Goal: Information Seeking & Learning: Check status

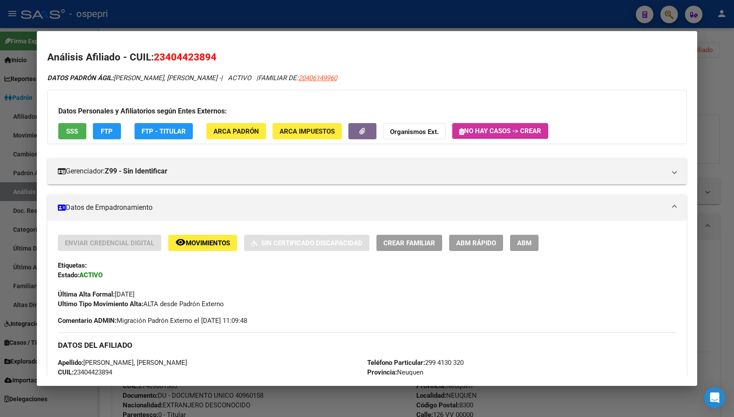
scroll to position [667, 0]
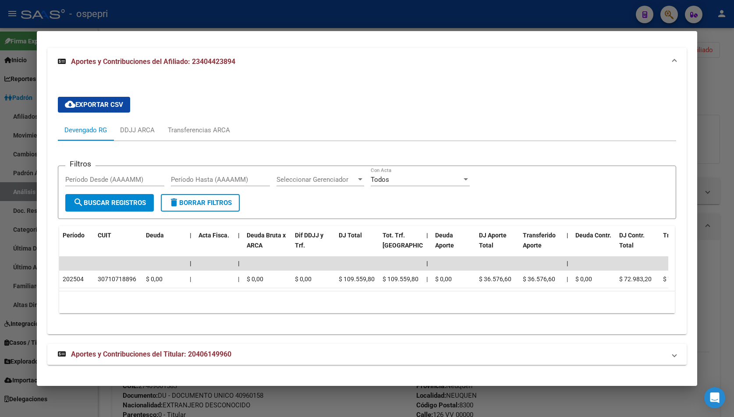
click at [668, 18] on div at bounding box center [367, 208] width 734 height 417
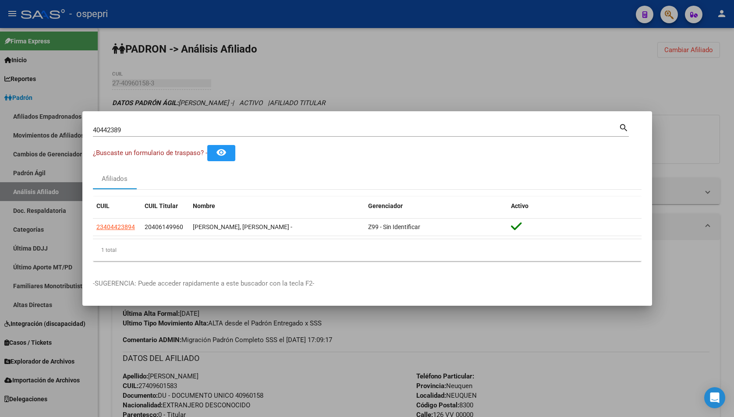
click at [671, 16] on div at bounding box center [367, 208] width 734 height 417
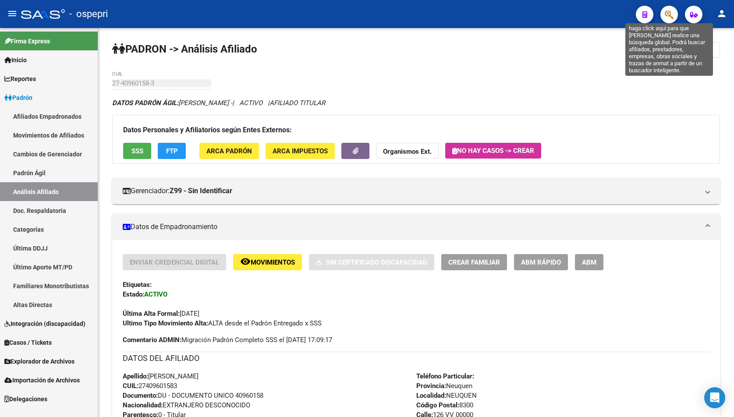
click at [664, 20] on button "button" at bounding box center [669, 15] width 18 height 18
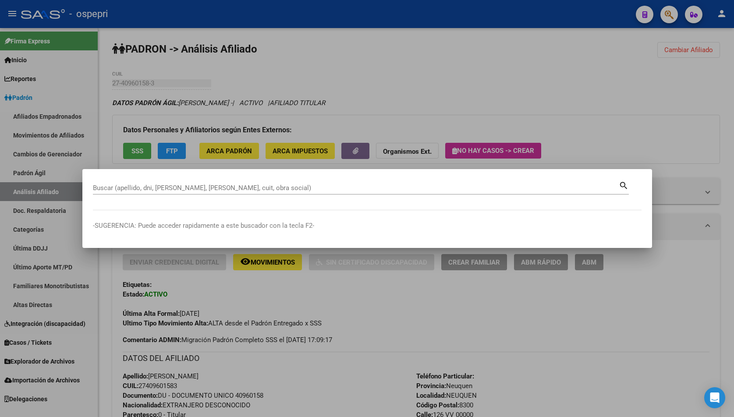
drag, startPoint x: 101, startPoint y: 193, endPoint x: 103, endPoint y: 187, distance: 6.0
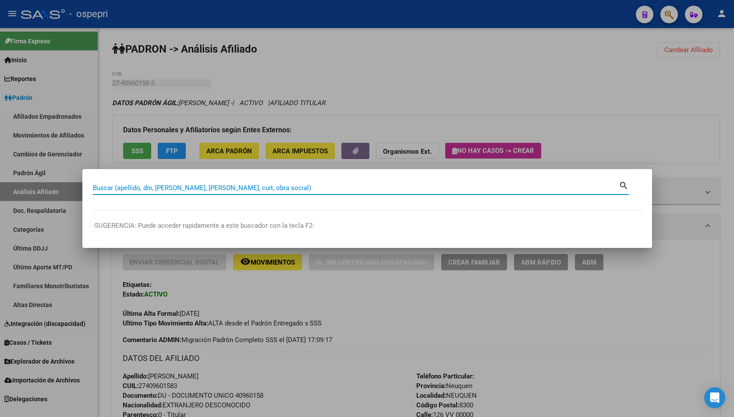
paste input "23-42104878-9"
type input "23421048789"
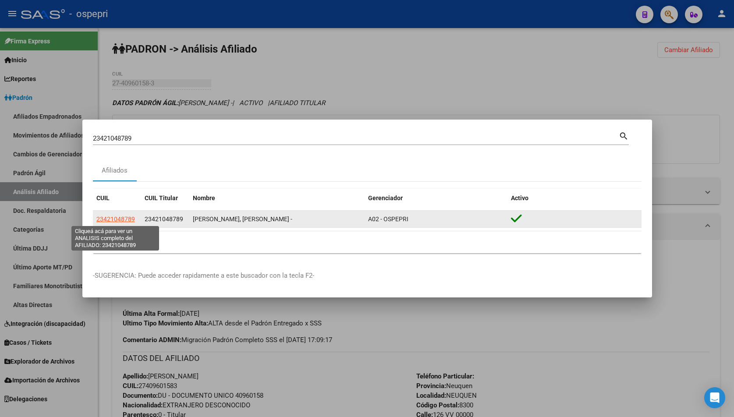
click at [126, 215] on span "23421048789" at bounding box center [115, 218] width 39 height 7
type textarea "23421048789"
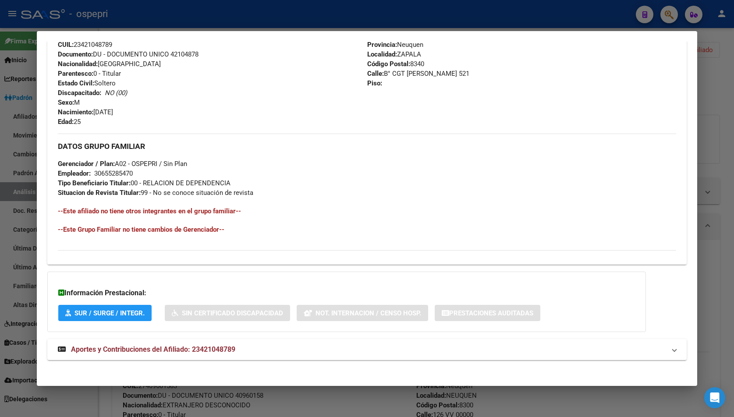
scroll to position [332, 0]
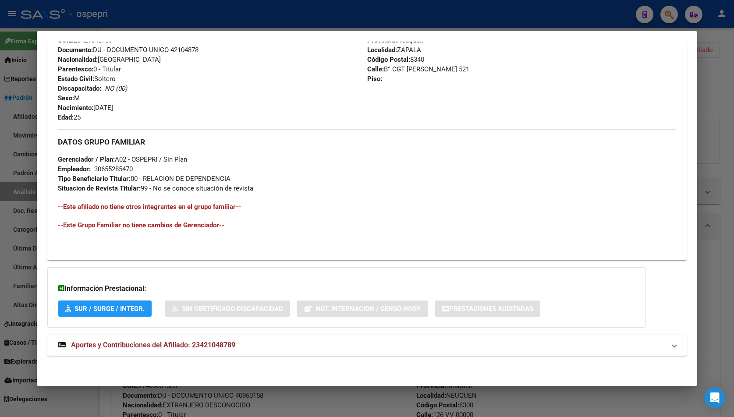
click at [221, 348] on span "Aportes y Contribuciones del Afiliado: 23421048789" at bounding box center [153, 345] width 164 height 8
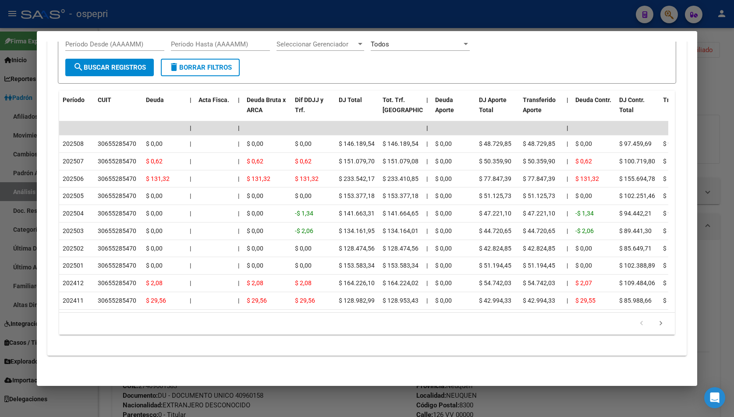
scroll to position [765, 0]
drag, startPoint x: 91, startPoint y: 316, endPoint x: 106, endPoint y: 312, distance: 15.4
click at [106, 313] on div "179.769.313.486.231.570.000.000.000.000.000.000.000.000.000.000.000.000.000.000…" at bounding box center [367, 324] width 616 height 22
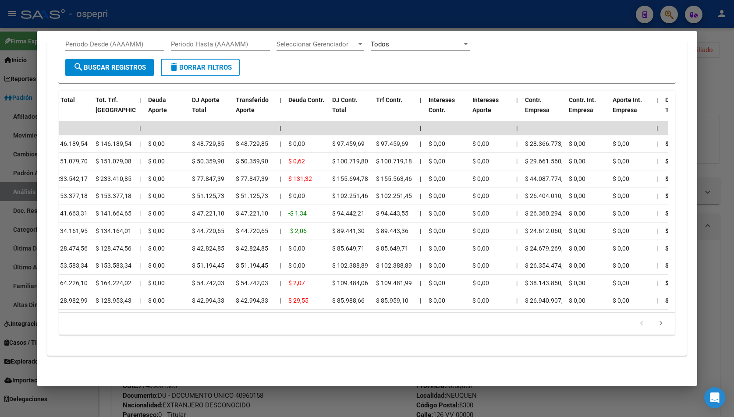
scroll to position [0, 0]
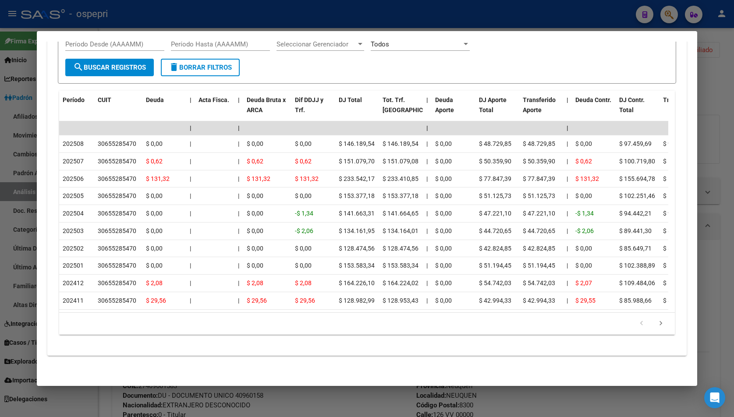
click at [730, 46] on div at bounding box center [367, 208] width 734 height 417
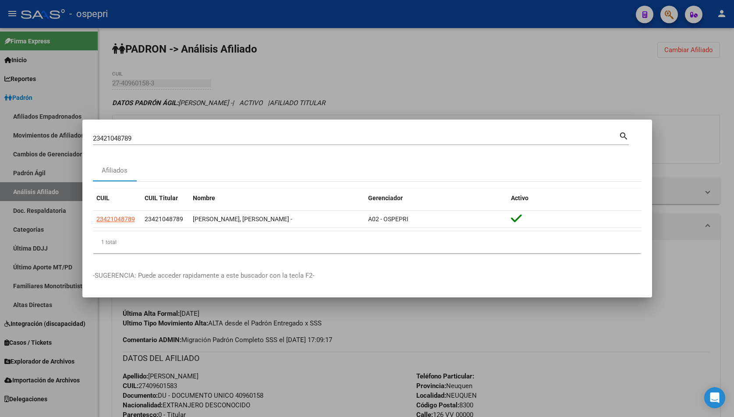
click at [225, 140] on input "23421048789" at bounding box center [356, 138] width 526 height 8
paste input "45471857"
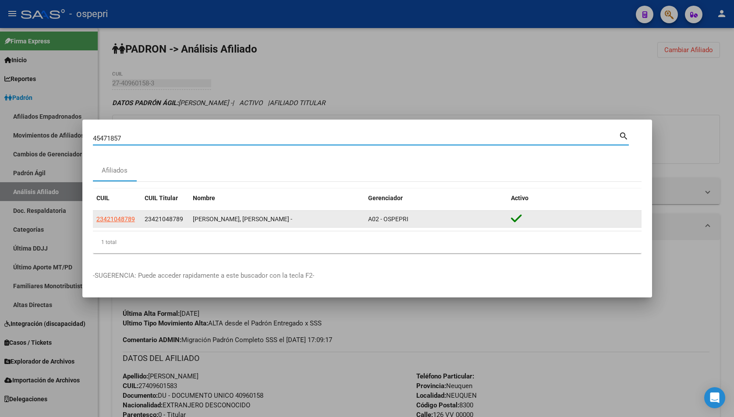
type input "45471857"
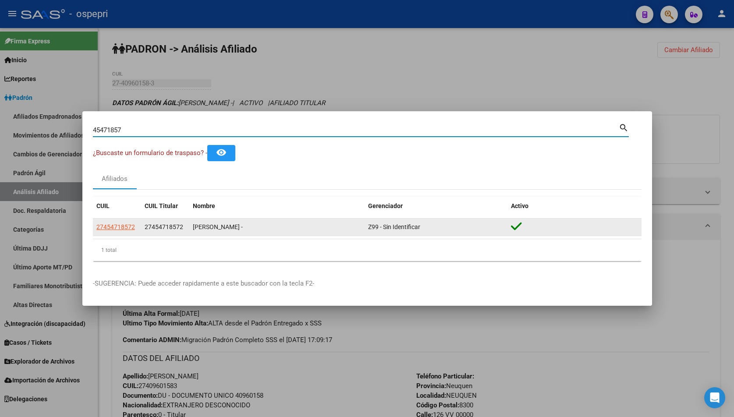
click at [118, 231] on app-link-go-to "27454718572" at bounding box center [115, 227] width 39 height 10
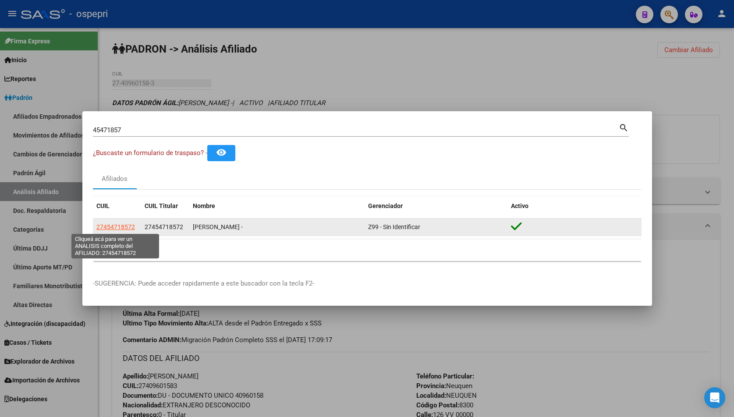
click at [117, 226] on span "27454718572" at bounding box center [115, 226] width 39 height 7
type textarea "27454718572"
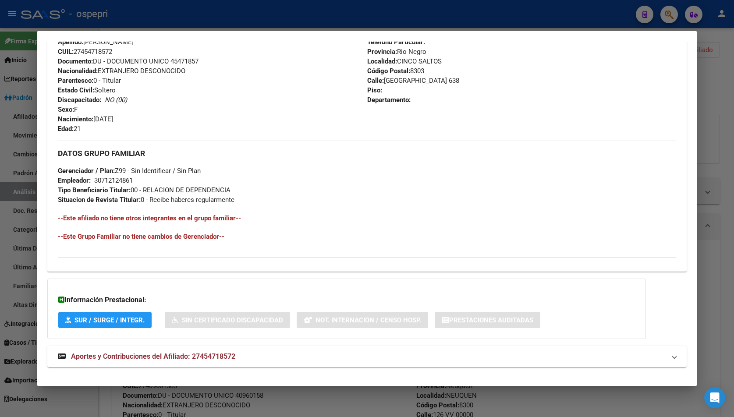
scroll to position [332, 0]
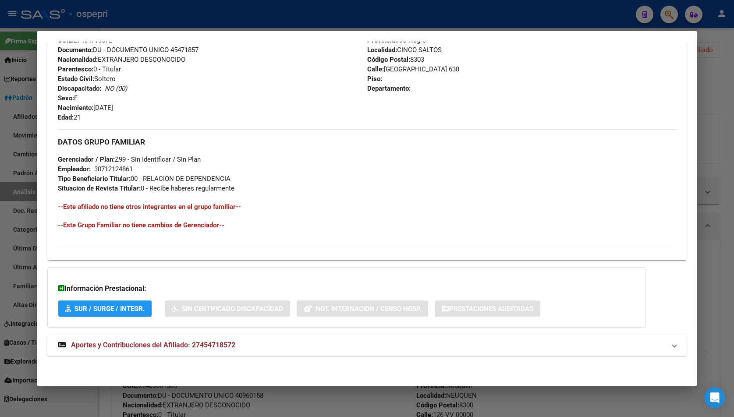
click at [254, 346] on mat-panel-title "Aportes y Contribuciones del Afiliado: 27454718572" at bounding box center [362, 345] width 608 height 11
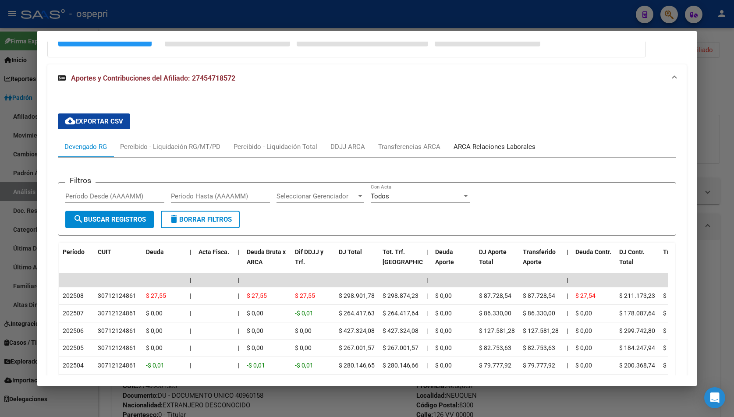
click at [494, 148] on div "ARCA Relaciones Laborales" at bounding box center [494, 147] width 82 height 10
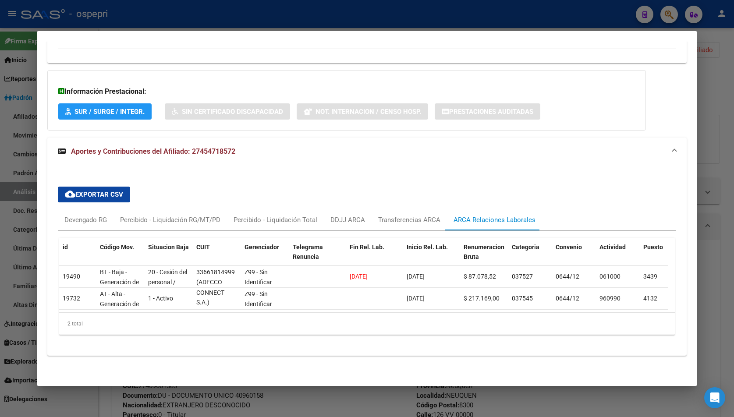
scroll to position [0, 0]
click at [206, 304] on datatable-selection "19490 BT - Baja - Generación de Clave 20 - Cesión del personal / ART.229 - LCT …" at bounding box center [363, 308] width 609 height 8
click at [108, 209] on div "Devengado RG" at bounding box center [86, 219] width 56 height 21
